Goal: Task Accomplishment & Management: Manage account settings

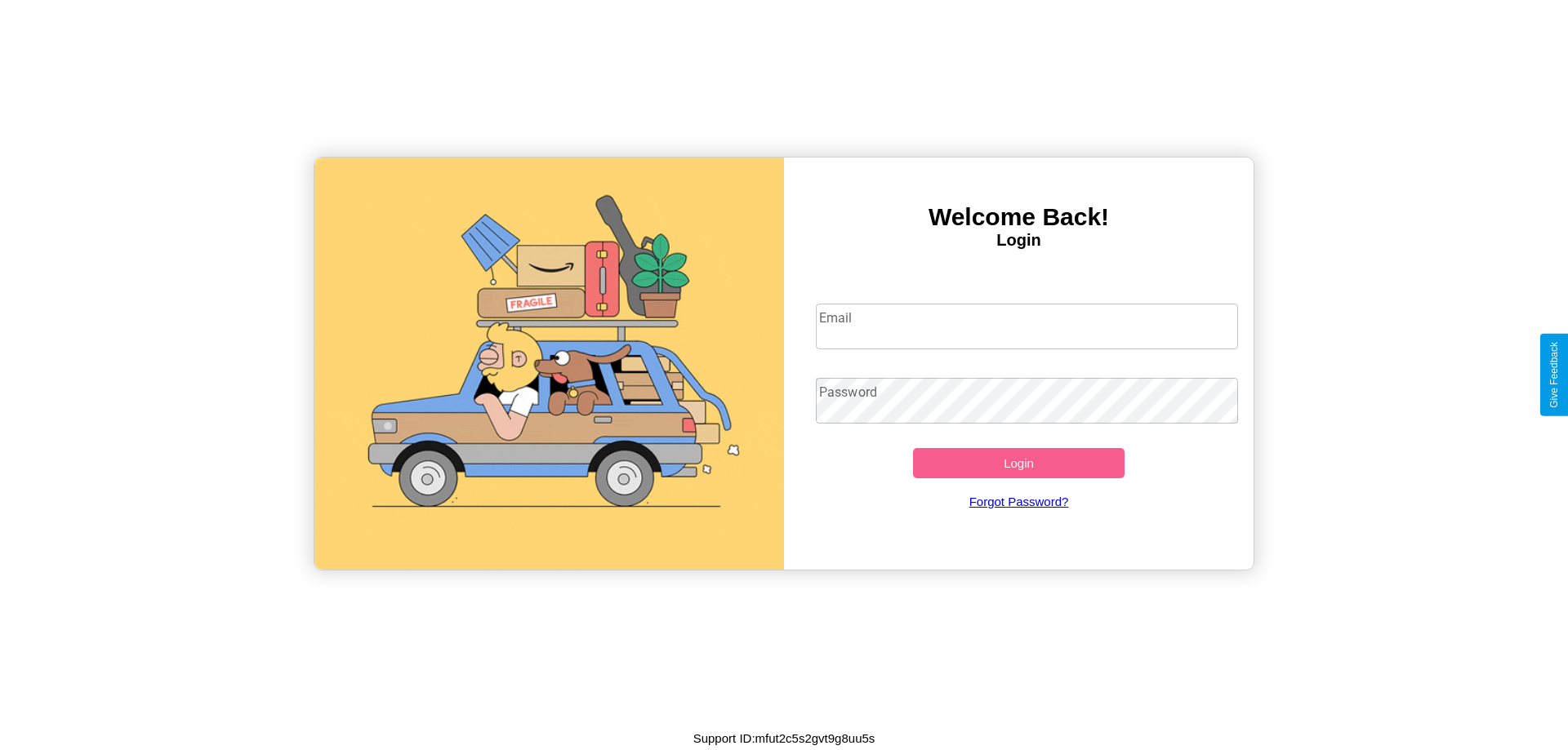
click at [1026, 326] on input "Email" at bounding box center [1027, 327] width 423 height 46
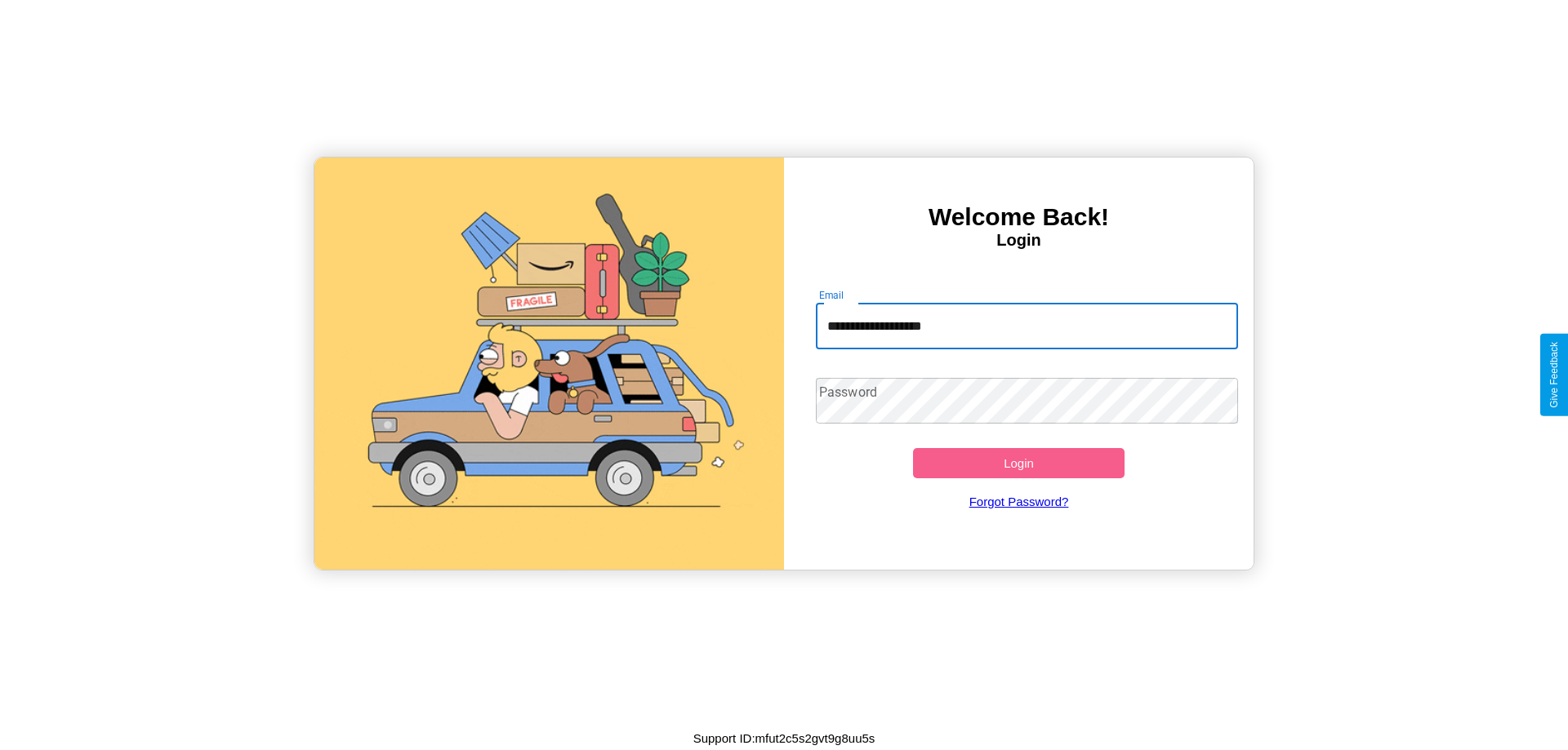
type input "**********"
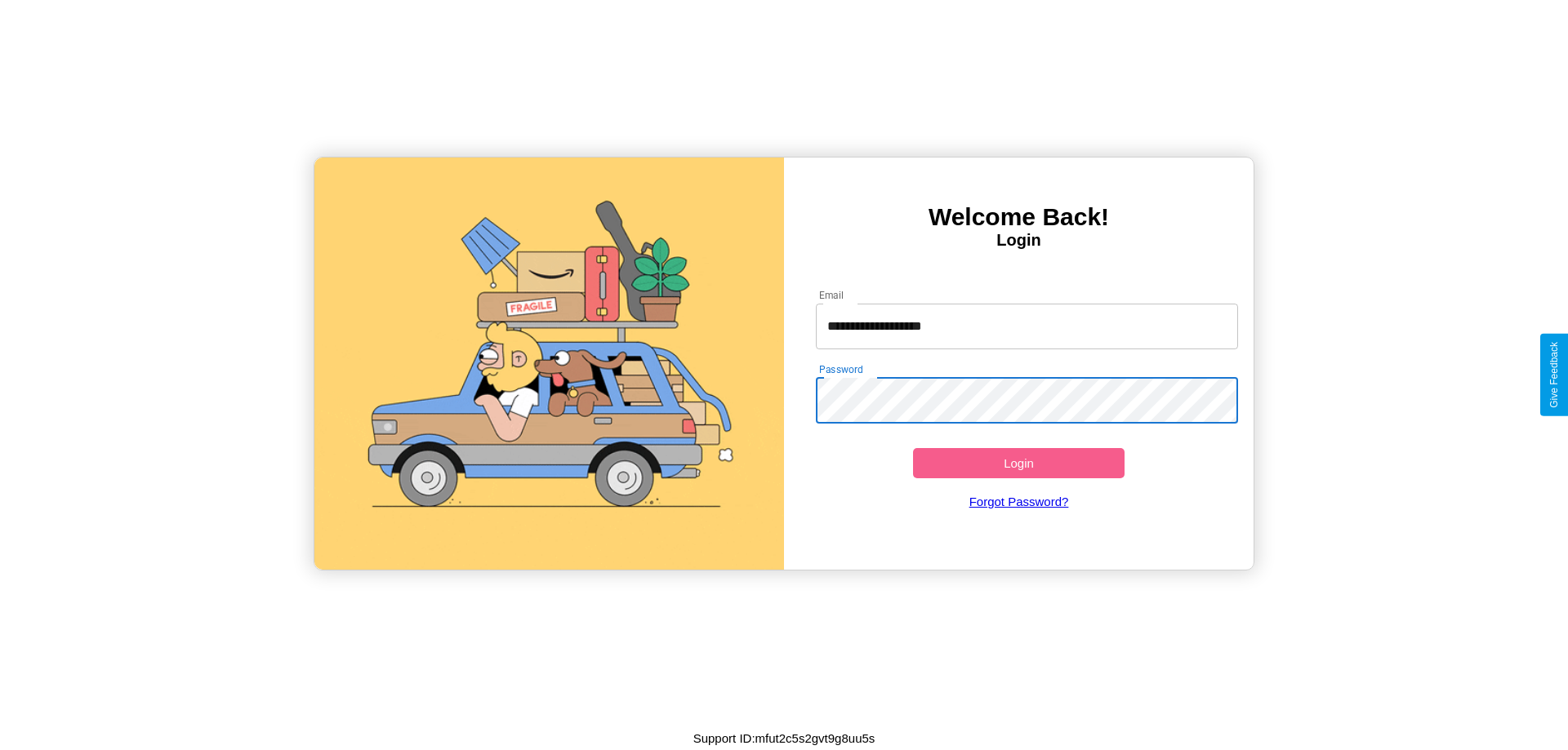
click at [1018, 462] on button "Login" at bounding box center [1018, 463] width 211 height 30
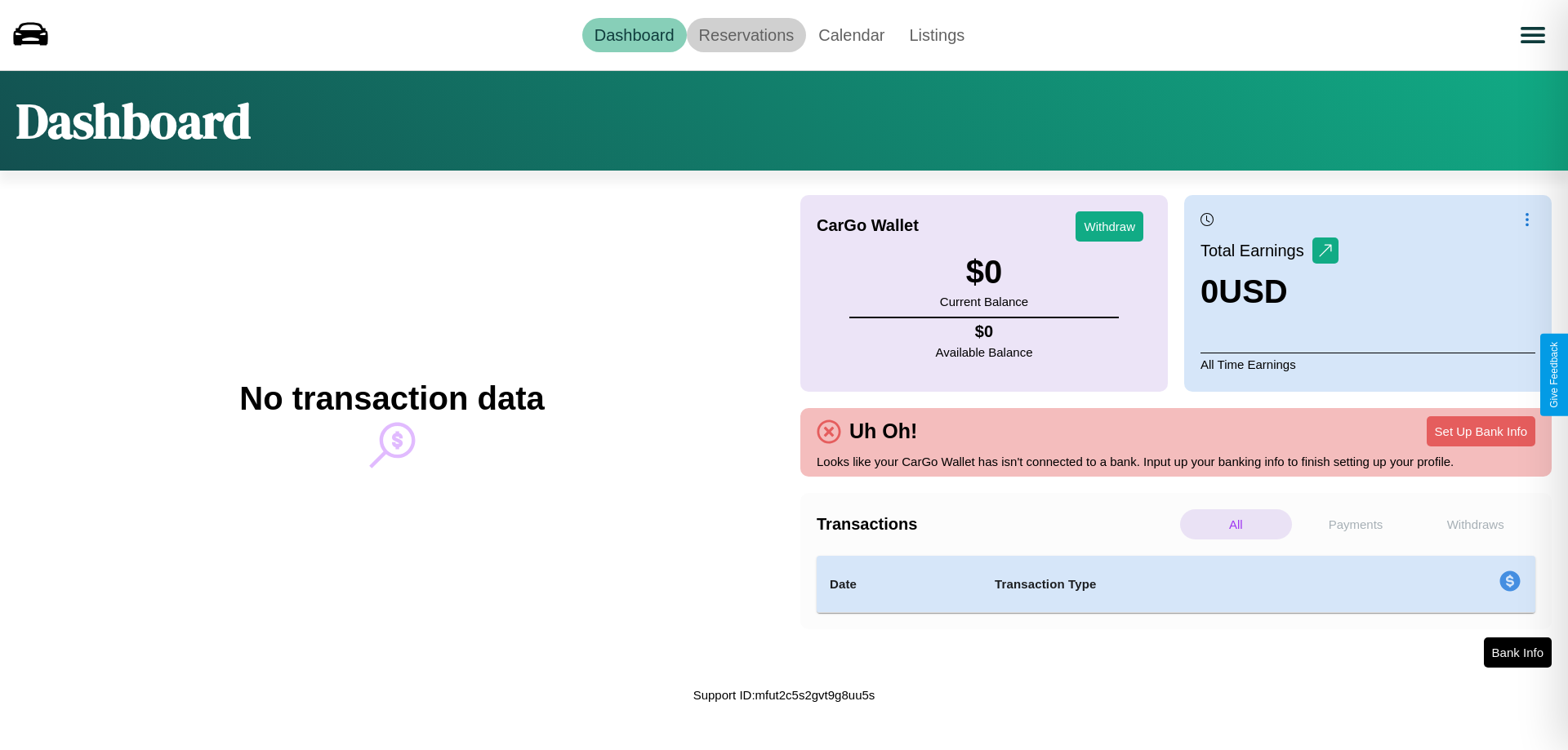
click at [746, 35] on link "Reservations" at bounding box center [746, 35] width 120 height 35
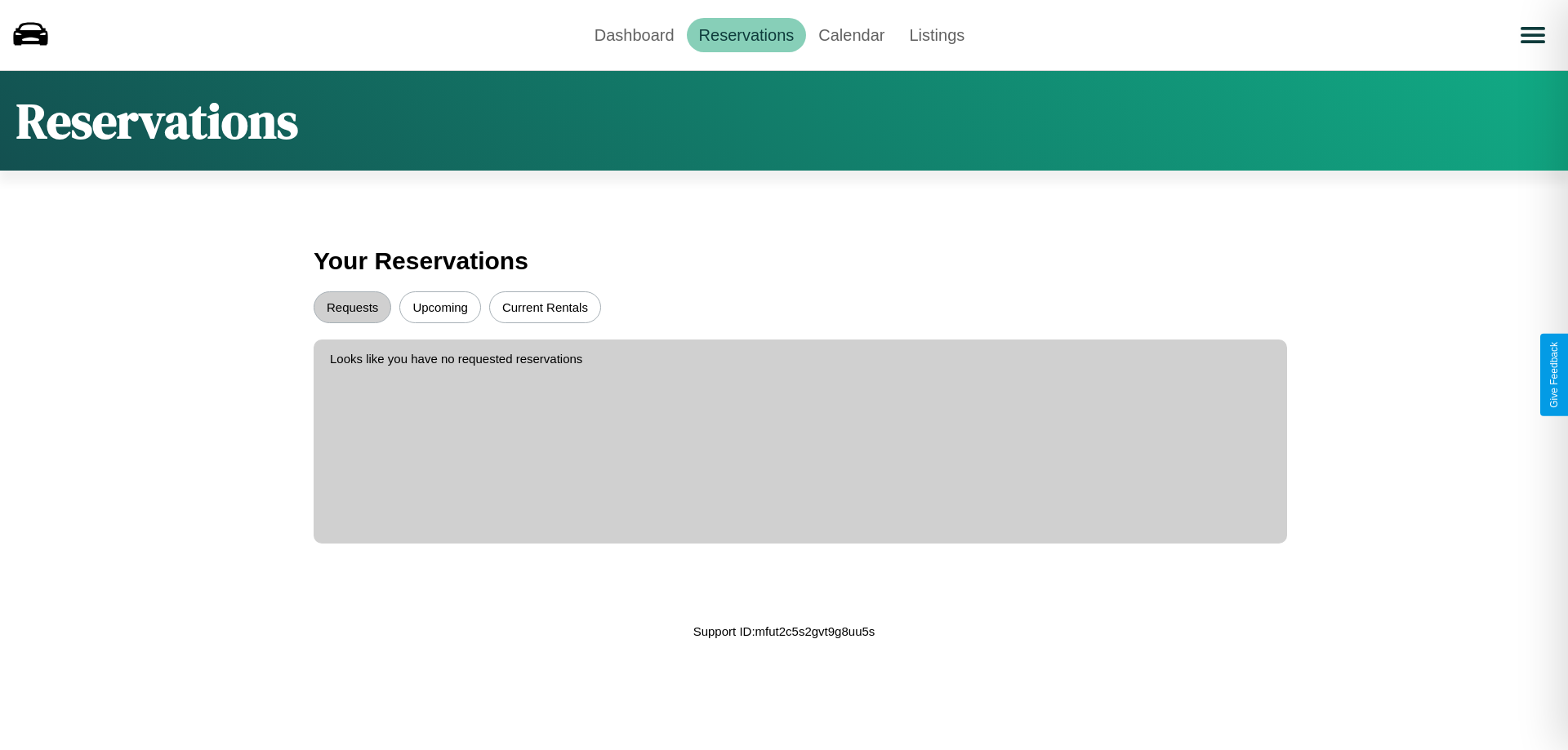
click at [440, 307] on button "Upcoming" at bounding box center [440, 307] width 82 height 32
click at [352, 307] on button "Requests" at bounding box center [352, 307] width 77 height 32
